Goal: Information Seeking & Learning: Learn about a topic

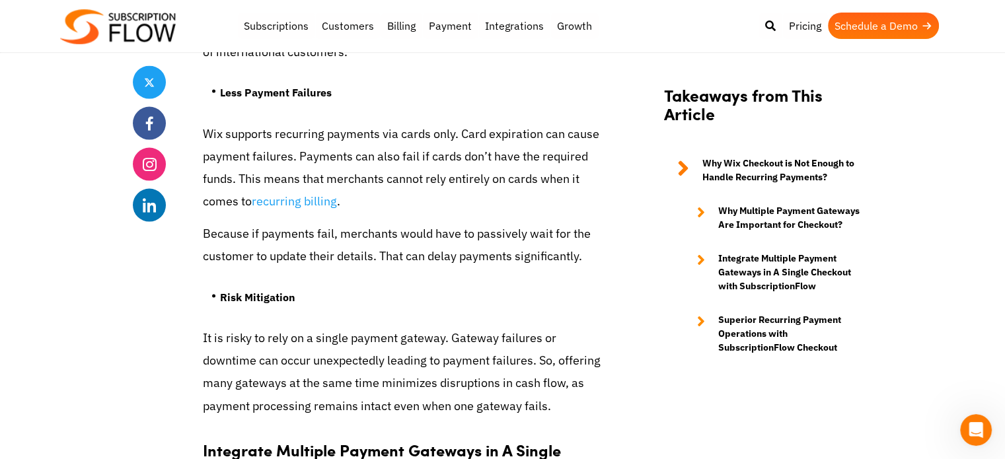
scroll to position [2710, 0]
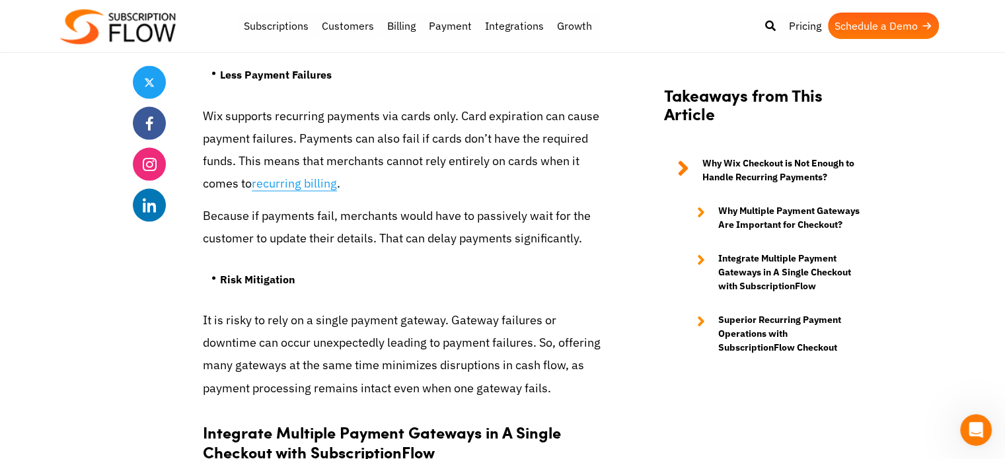
click at [278, 184] on link "recurring billing" at bounding box center [294, 184] width 85 height 16
